Goal: Task Accomplishment & Management: Complete application form

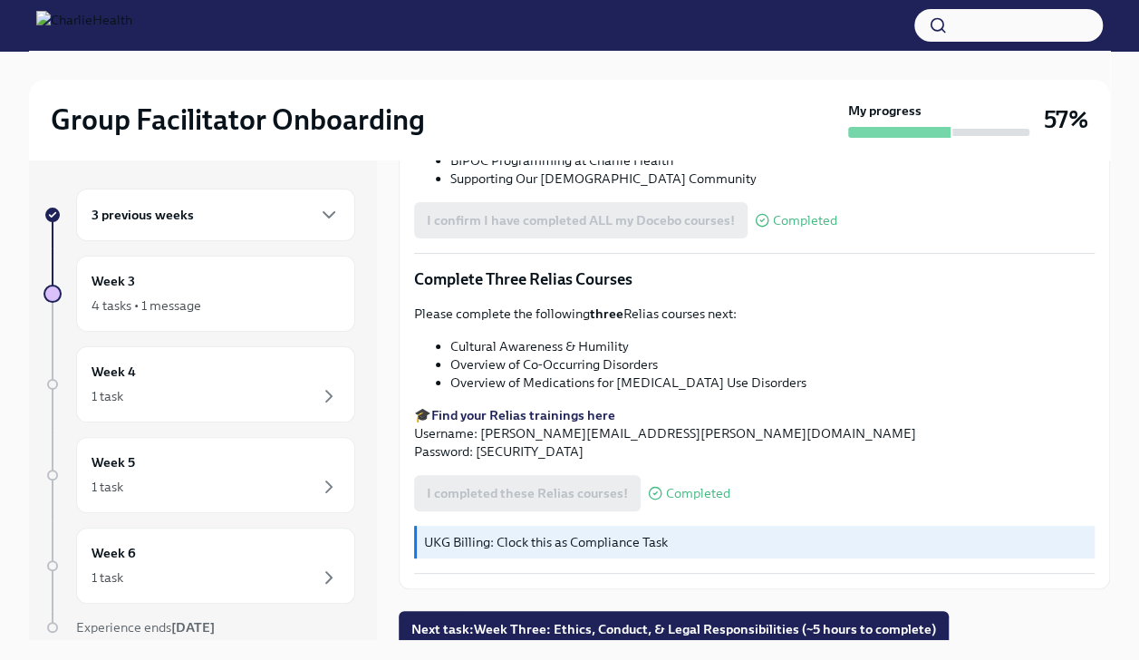
scroll to position [31, 0]
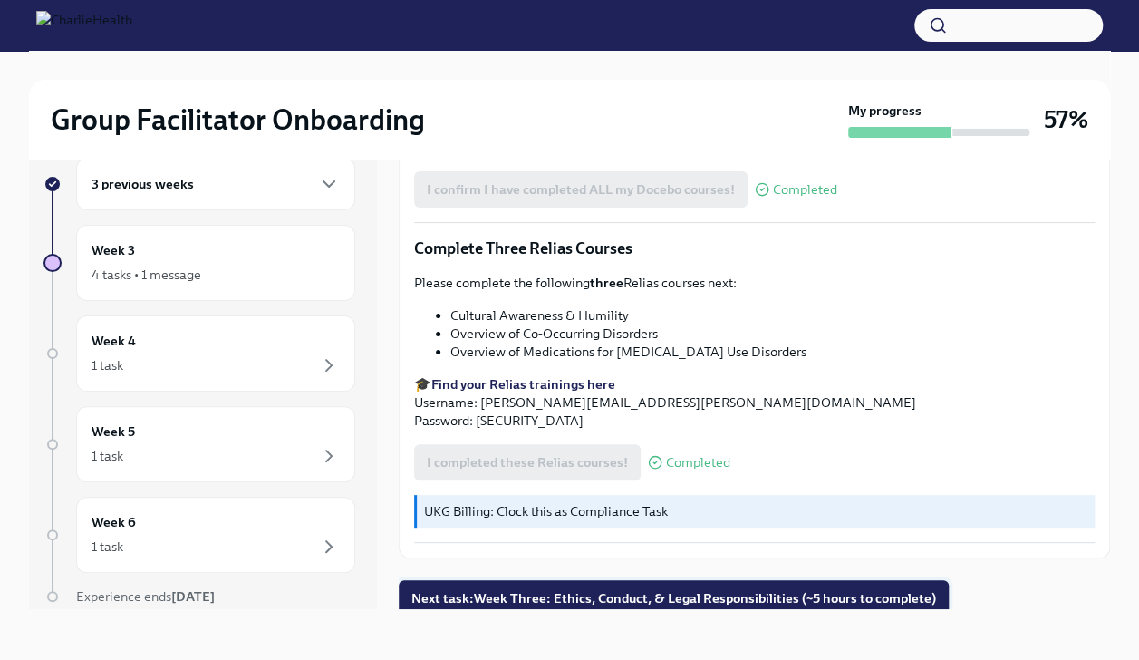
click at [687, 589] on span "Next task : Week Three: Ethics, Conduct, & Legal Responsibilities (~5 hours to …" at bounding box center [673, 598] width 525 height 18
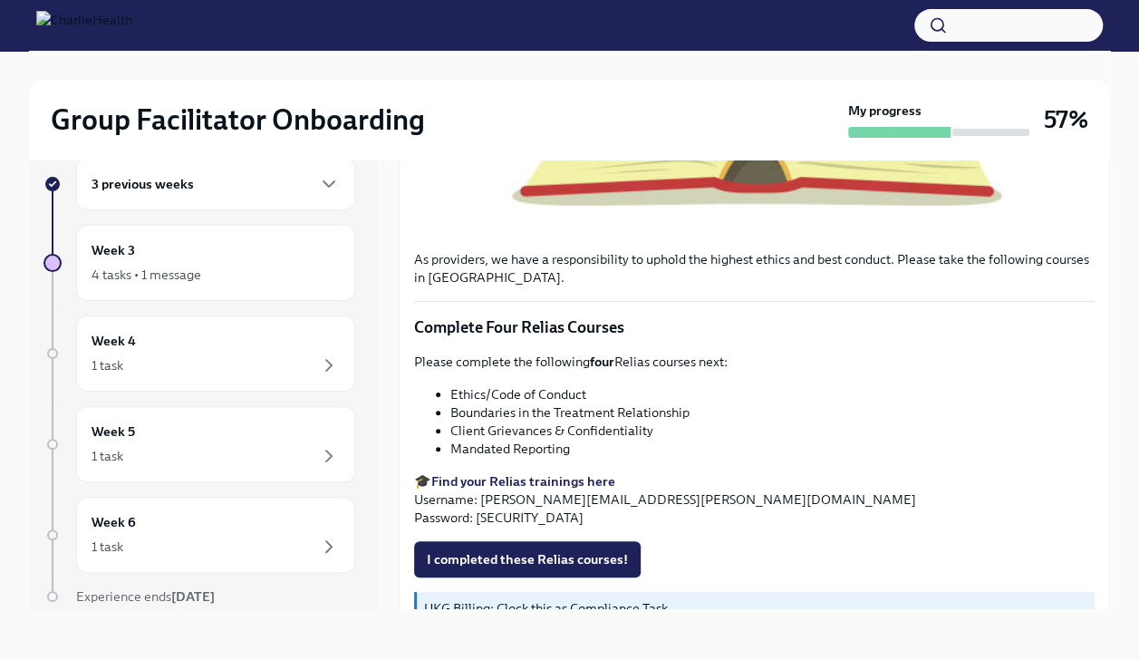
scroll to position [641, 0]
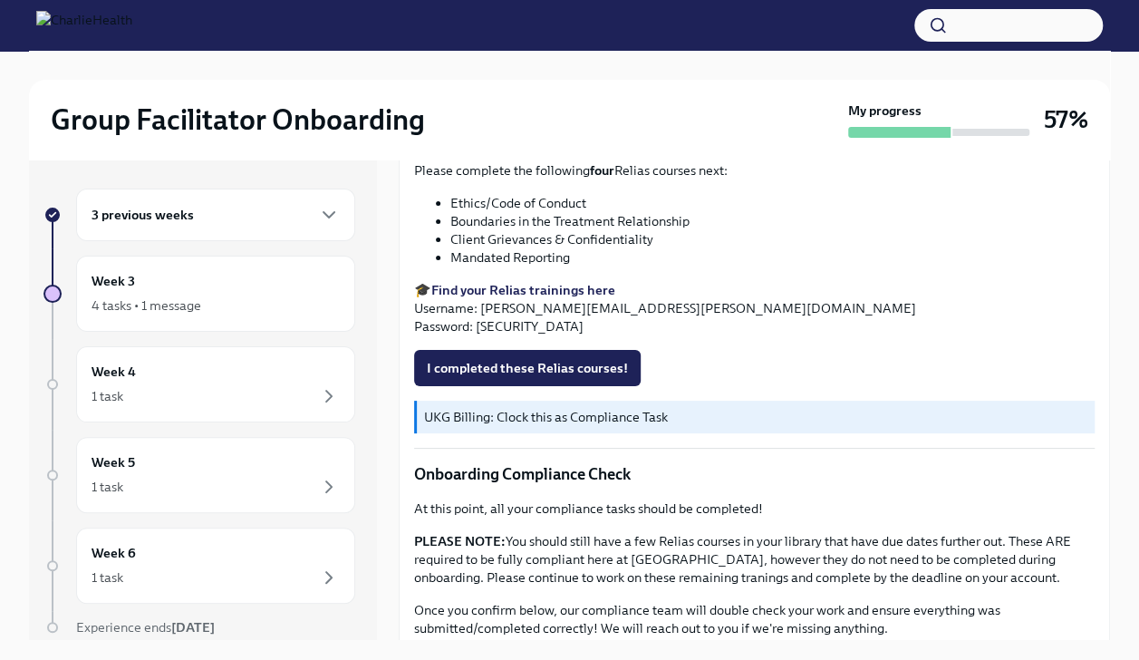
scroll to position [870, 0]
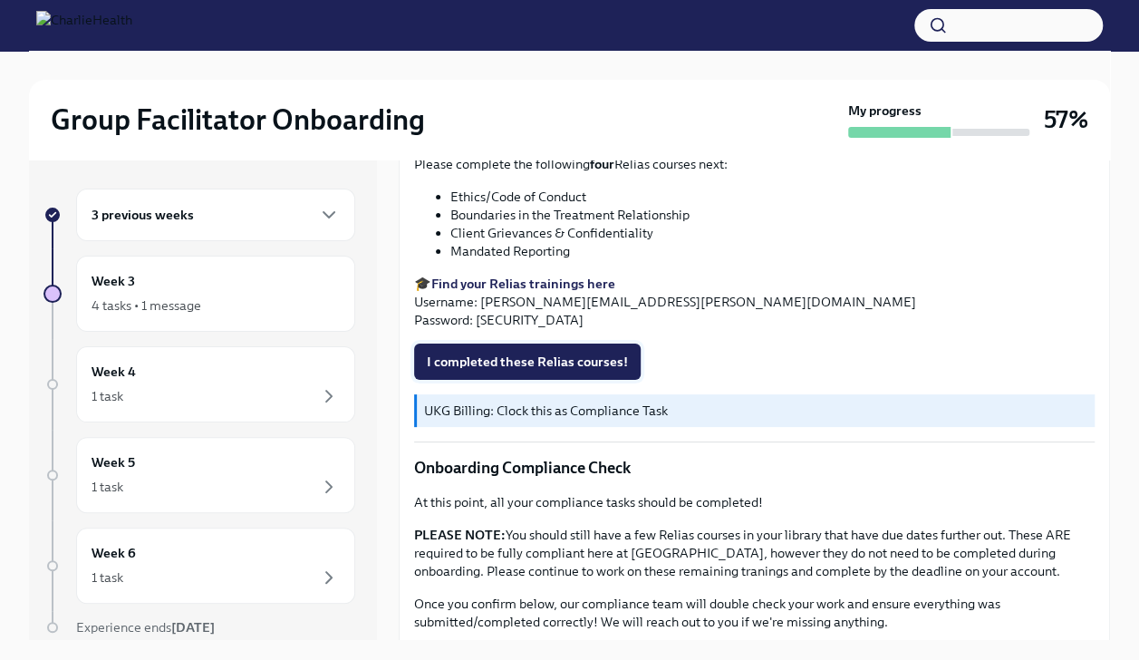
click at [609, 353] on span "I completed these Relias courses!" at bounding box center [527, 362] width 201 height 18
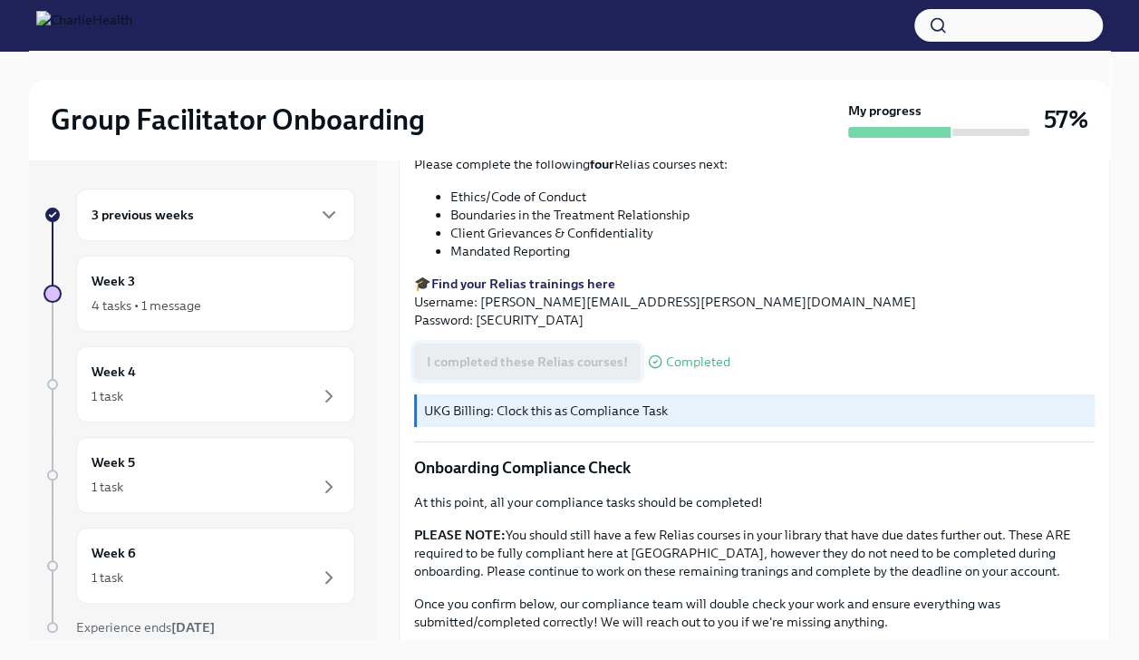
scroll to position [990, 0]
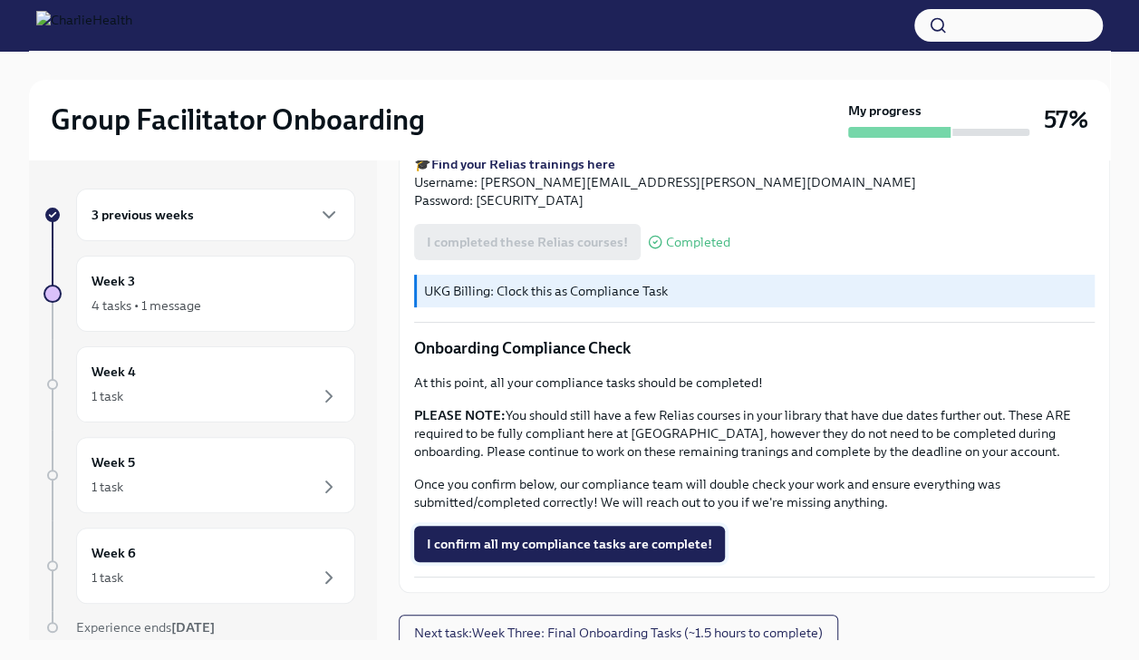
click at [683, 535] on span "I confirm all my compliance tasks are complete!" at bounding box center [569, 544] width 285 height 18
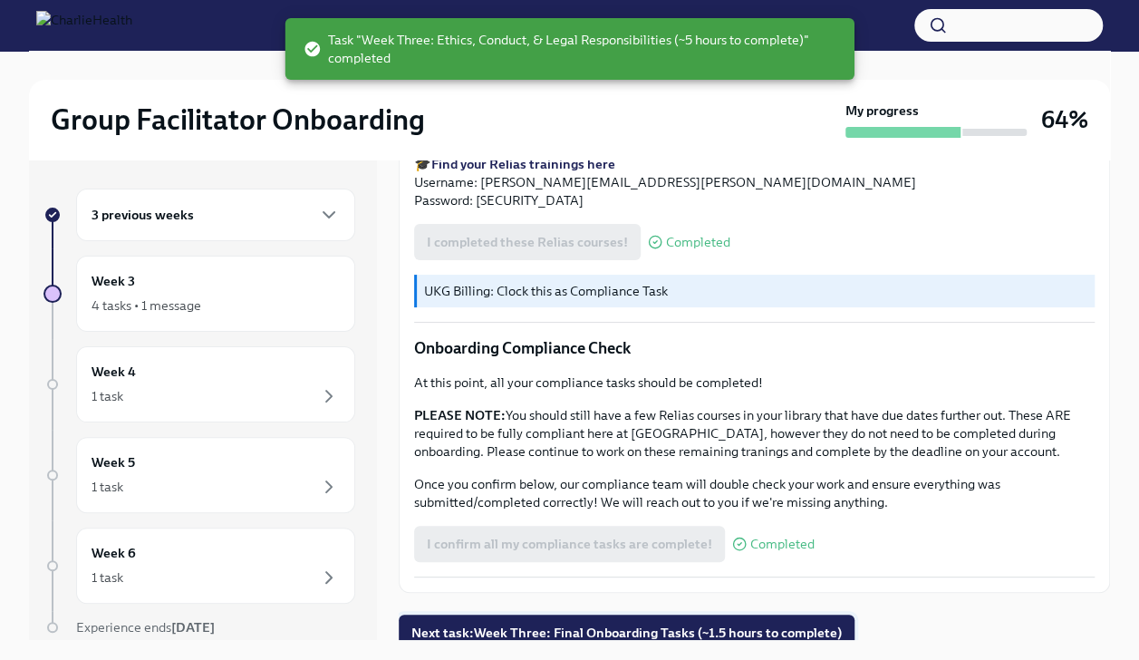
click at [816, 623] on span "Next task : Week Three: Final Onboarding Tasks (~1.5 hours to complete)" at bounding box center [626, 632] width 430 height 18
